Goal: Task Accomplishment & Management: Manage account settings

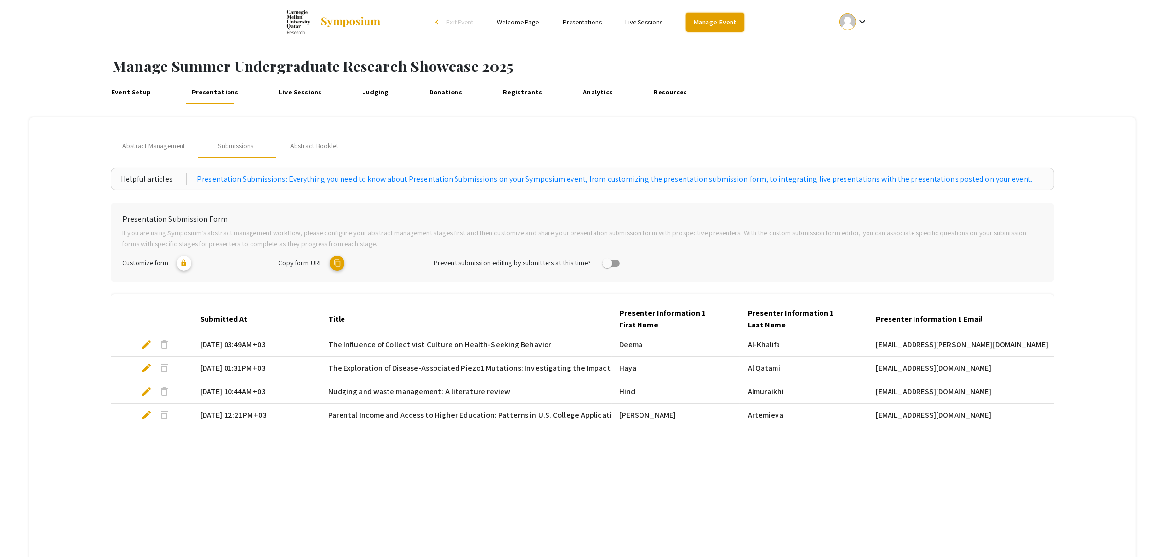
click at [703, 23] on link "Manage Event" at bounding box center [715, 22] width 58 height 19
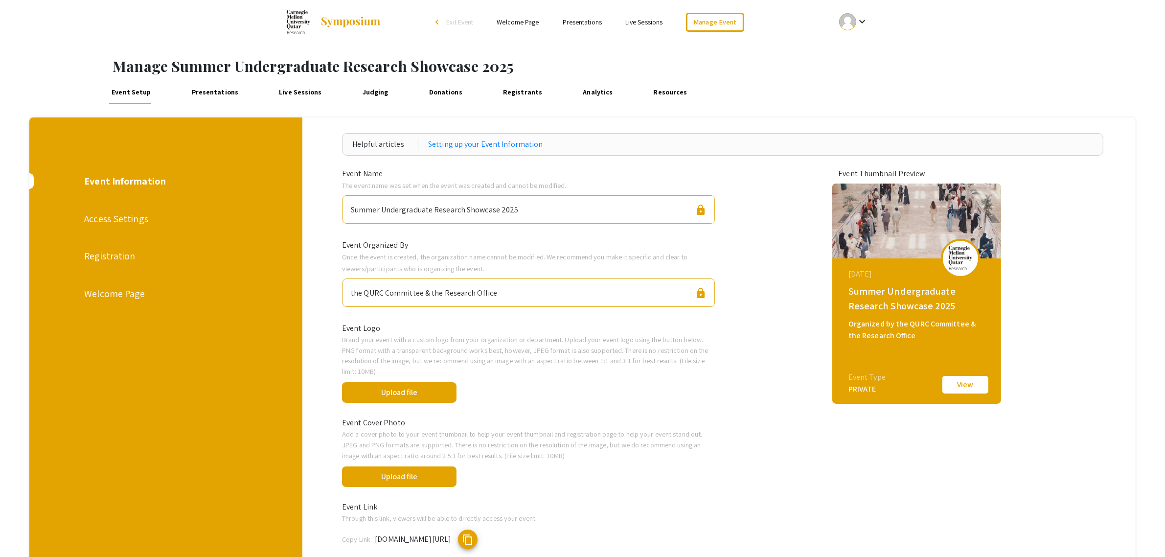
click at [202, 89] on link "Presentations" at bounding box center [215, 92] width 52 height 23
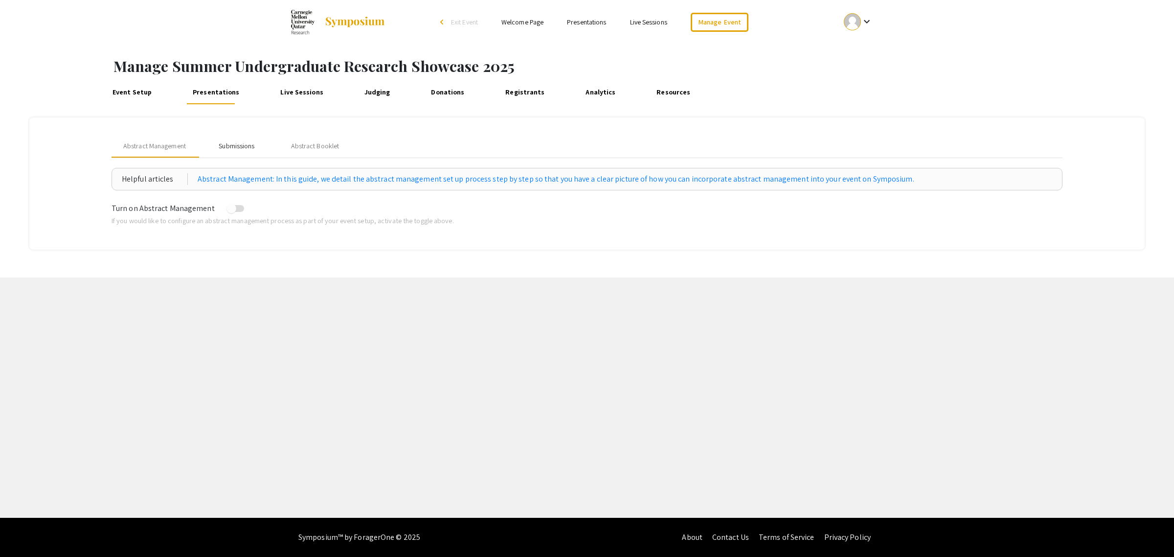
click at [243, 145] on div "Submissions" at bounding box center [237, 146] width 36 height 10
click at [238, 146] on div "Submissions" at bounding box center [237, 146] width 36 height 10
